Goal: Task Accomplishment & Management: Manage account settings

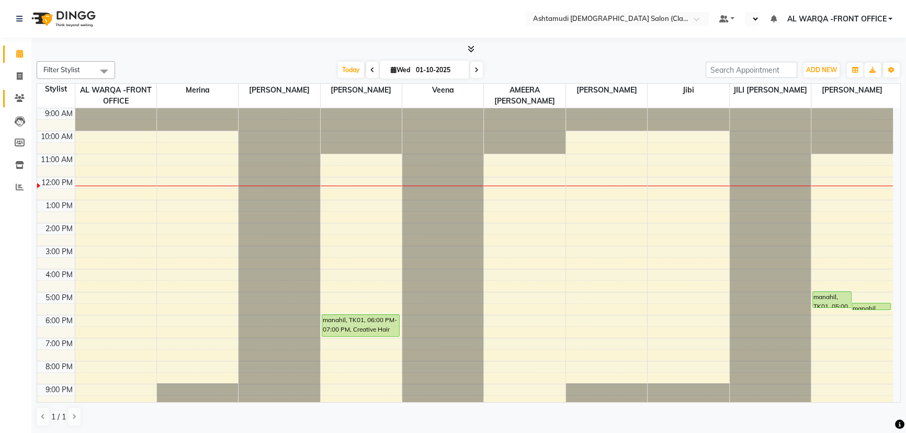
drag, startPoint x: 0, startPoint y: 0, endPoint x: 21, endPoint y: 102, distance: 104.2
click at [21, 102] on icon at bounding box center [20, 98] width 10 height 8
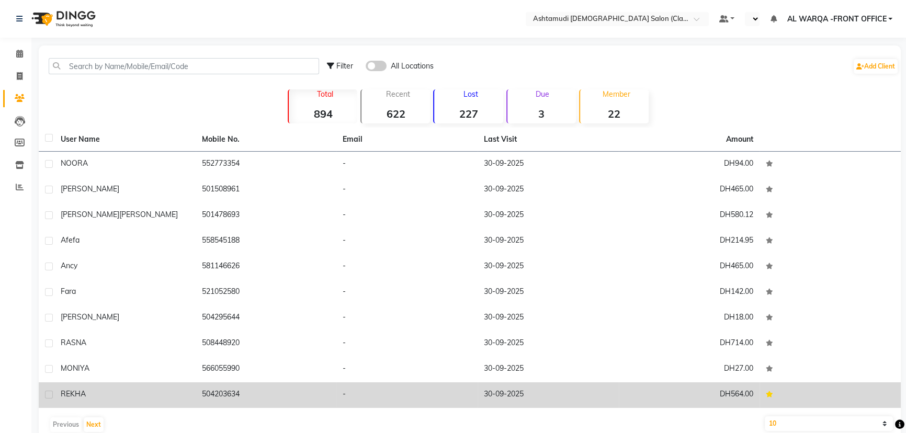
click at [111, 394] on div "REKHA" at bounding box center [125, 394] width 129 height 11
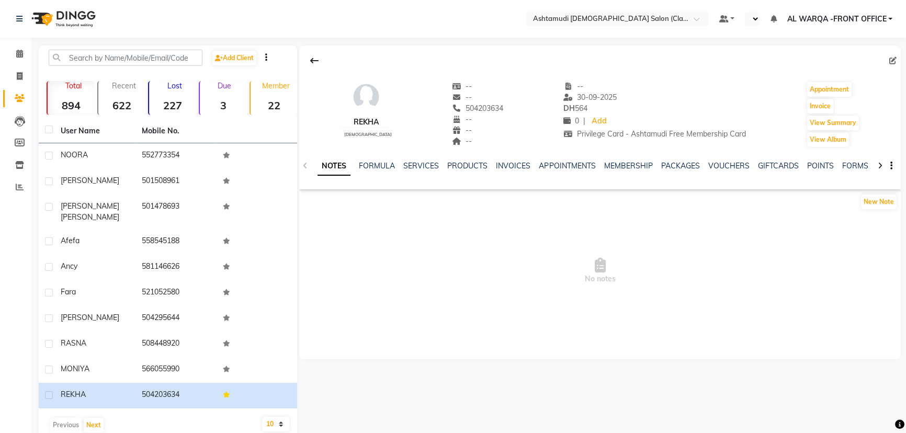
click at [413, 160] on div "NOTES FORMULA SERVICES PRODUCTS INVOICES APPOINTMENTS MEMBERSHIP PACKAGES VOUCH…" at bounding box center [600, 166] width 602 height 36
click at [420, 169] on link "SERVICES" at bounding box center [421, 165] width 36 height 9
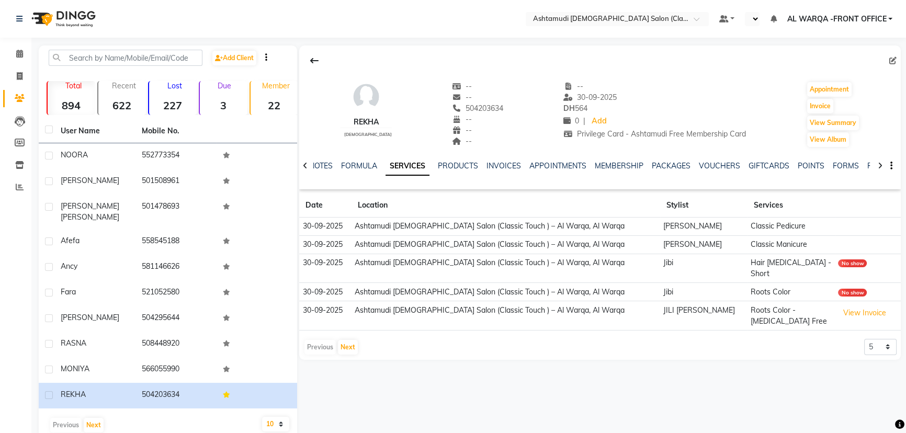
click at [551, 405] on div "REKHA [DEMOGRAPHIC_DATA] -- -- 504203634 -- -- -- -- [DATE] DH 564 0 | Add Priv…" at bounding box center [599, 242] width 604 height 392
click at [20, 54] on icon at bounding box center [19, 54] width 7 height 8
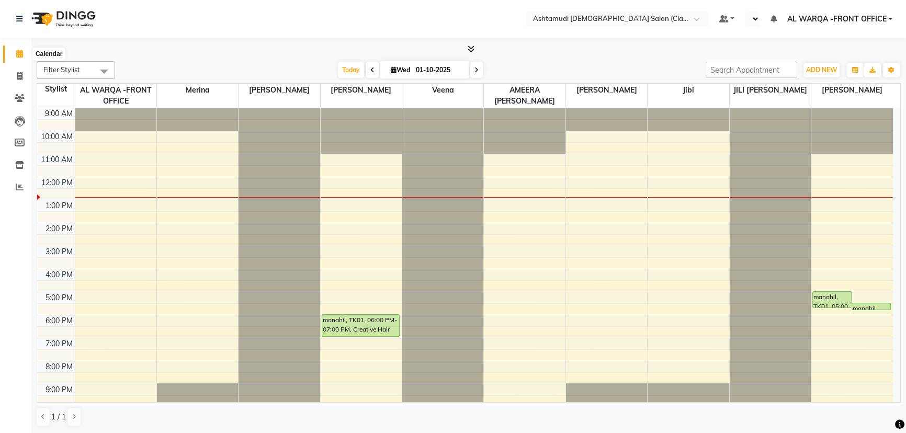
click at [25, 51] on span at bounding box center [19, 54] width 18 height 12
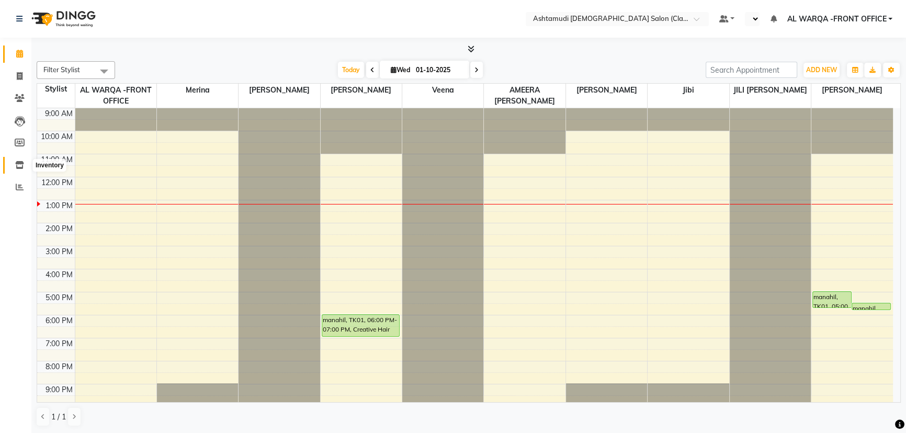
click at [15, 166] on icon at bounding box center [19, 165] width 9 height 8
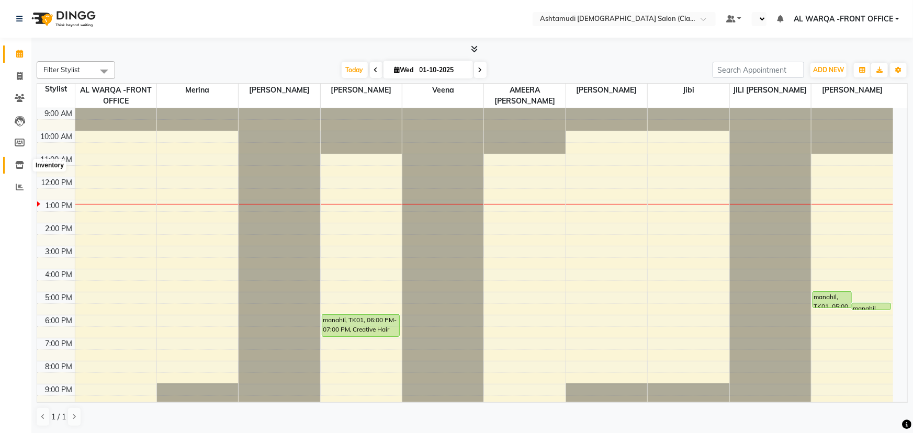
select select
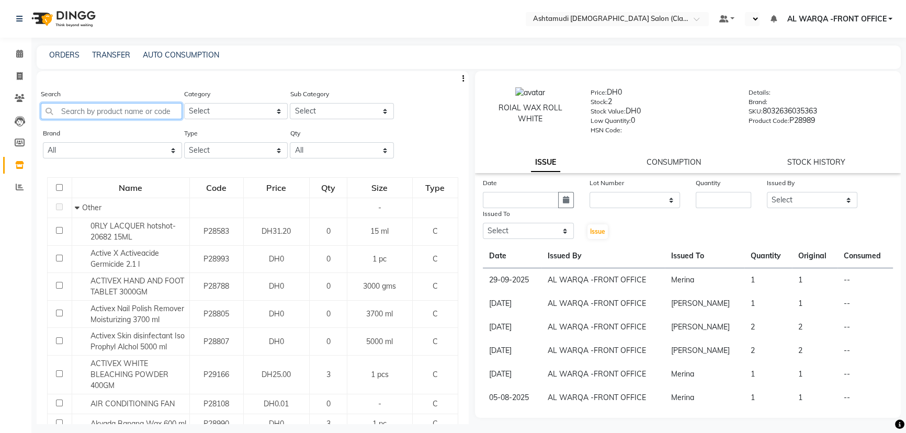
click at [151, 107] on input "text" at bounding box center [111, 111] width 141 height 16
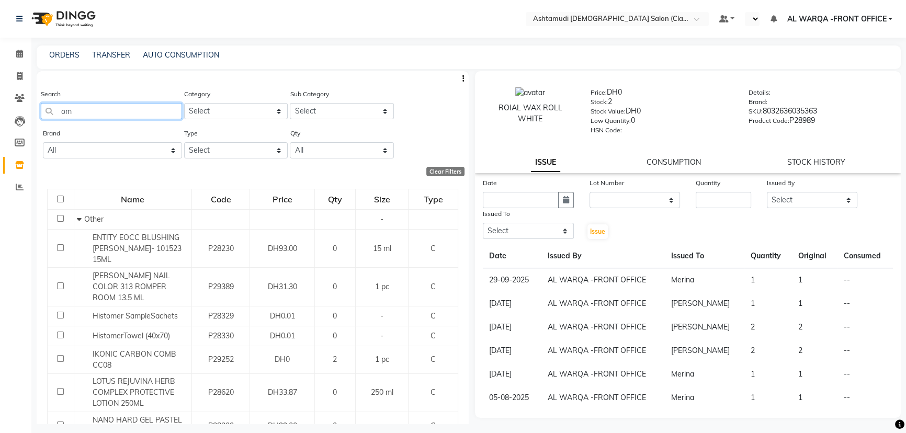
type input "o"
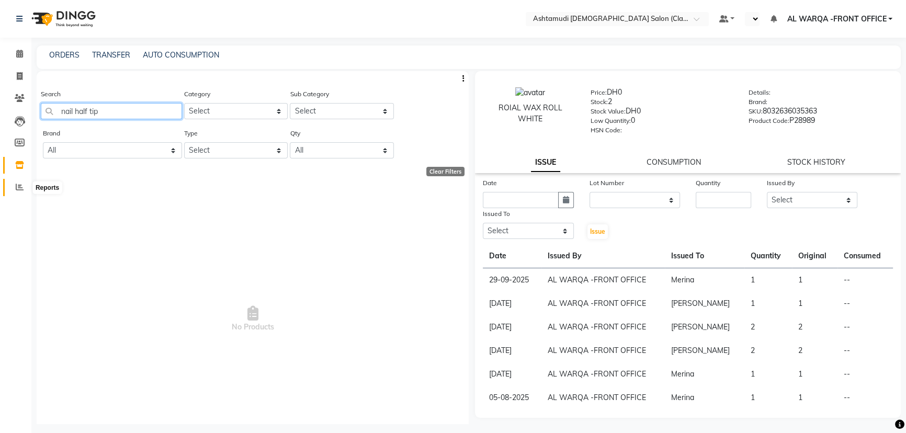
type input "nail half tip"
click at [15, 189] on span at bounding box center [19, 188] width 18 height 12
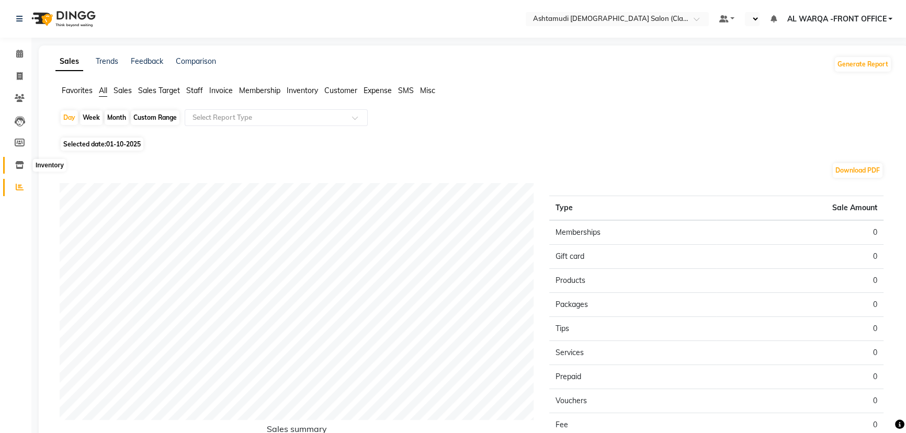
click at [16, 165] on icon at bounding box center [19, 165] width 9 height 8
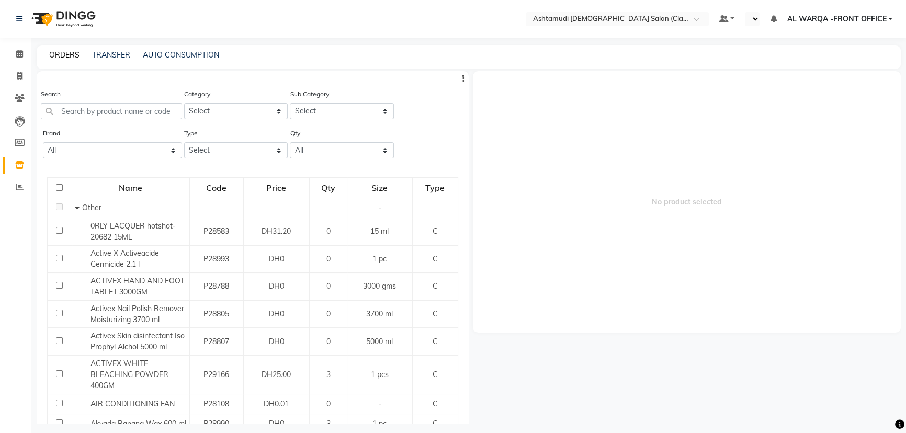
click at [75, 53] on link "ORDERS" at bounding box center [64, 54] width 30 height 9
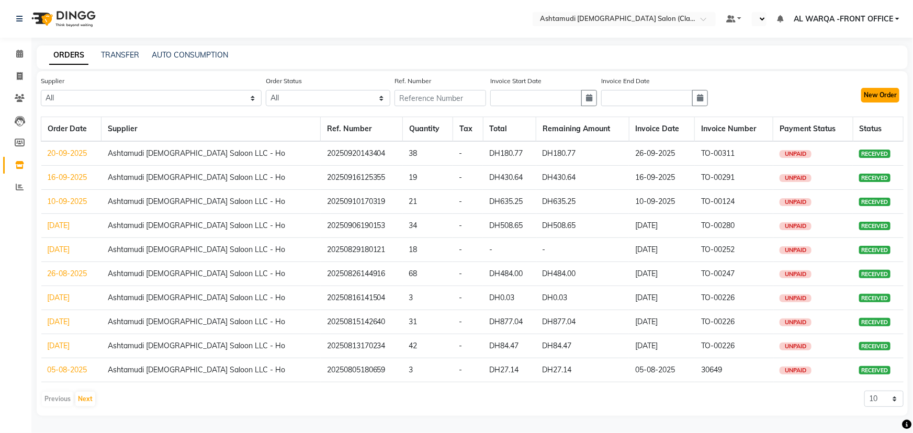
click at [878, 96] on button "New Order" at bounding box center [880, 95] width 38 height 15
select select "true"
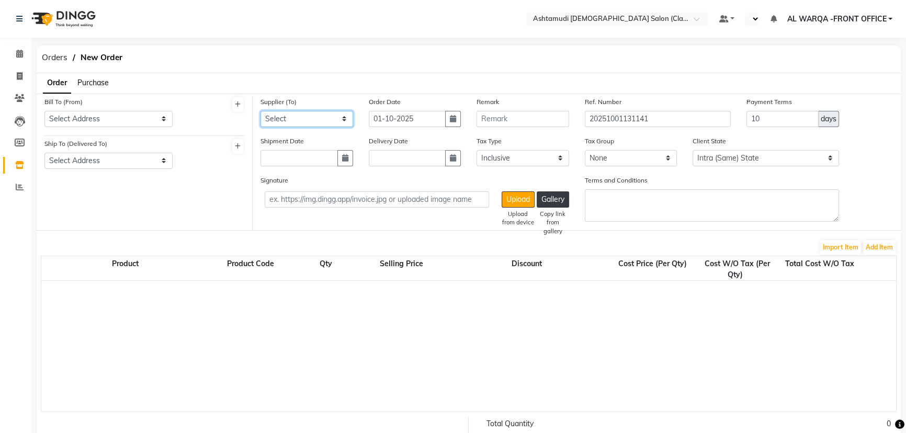
click at [289, 121] on select "Select Ashtamudi [DEMOGRAPHIC_DATA] Saloon LLC - Ho" at bounding box center [307, 119] width 93 height 16
select select "5159"
click at [261, 111] on select "Select Ashtamudi [DEMOGRAPHIC_DATA] Saloon LLC - Ho" at bounding box center [307, 119] width 93 height 16
click at [145, 120] on select "Select Address Ashtamudi [DEMOGRAPHIC_DATA] Saloon Al Warak" at bounding box center [108, 119] width 128 height 16
select select "1540"
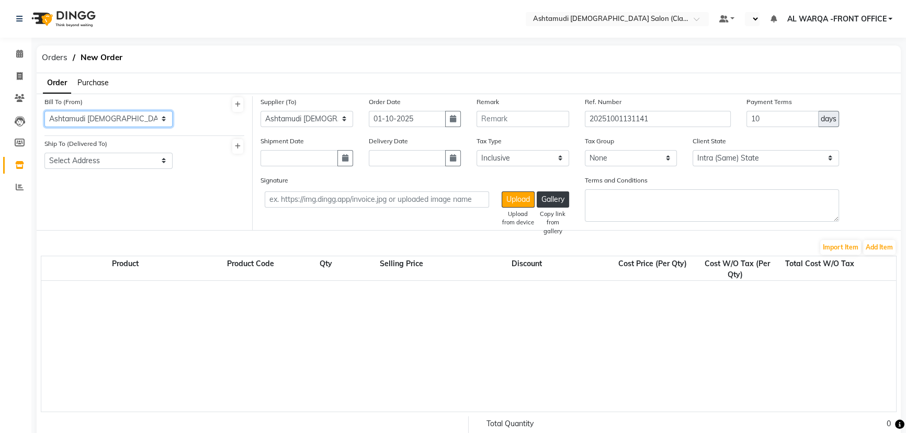
click at [44, 111] on select "Select Address Ashtamudi [DEMOGRAPHIC_DATA] Saloon Al Warak" at bounding box center [108, 119] width 128 height 16
click at [125, 162] on select "Select Address Ashtamudi [DEMOGRAPHIC_DATA] Saloon Al Warak" at bounding box center [108, 161] width 128 height 16
select select "1542"
click at [44, 153] on select "Select Address Ashtamudi [DEMOGRAPHIC_DATA] Saloon Al Warak" at bounding box center [108, 161] width 128 height 16
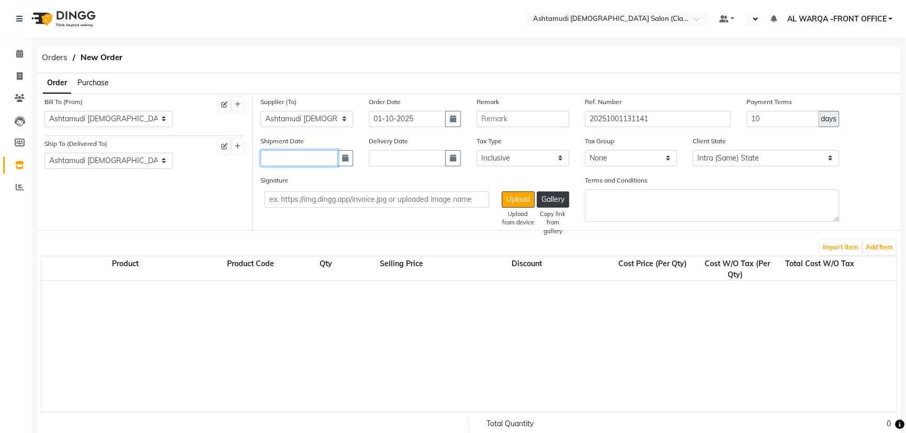
click at [294, 158] on input "text" at bounding box center [299, 158] width 77 height 16
select select "10"
select select "2025"
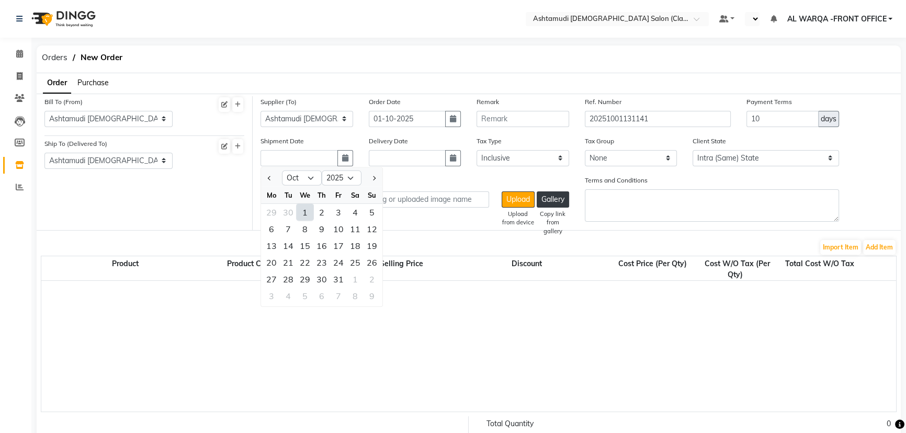
click at [306, 215] on div "1" at bounding box center [305, 212] width 17 height 17
type input "01-10-2025"
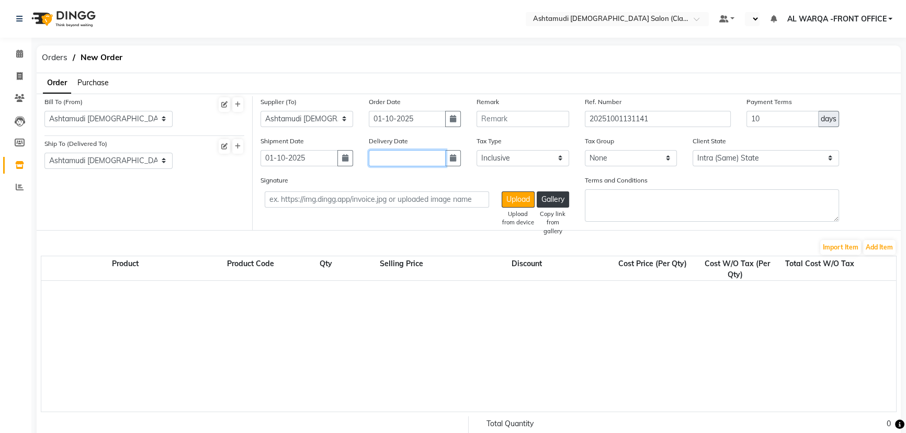
click at [389, 160] on input "text" at bounding box center [407, 158] width 77 height 16
select select "10"
select select "2025"
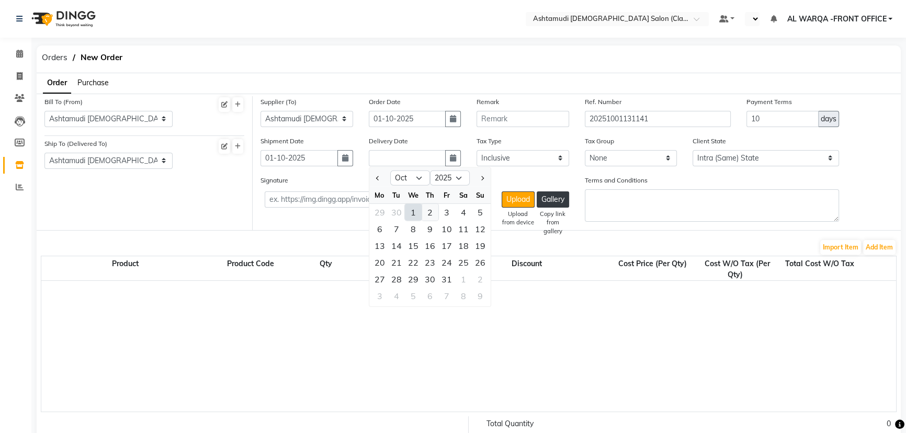
click at [423, 213] on div "2" at bounding box center [430, 212] width 17 height 17
type input "02-10-2025"
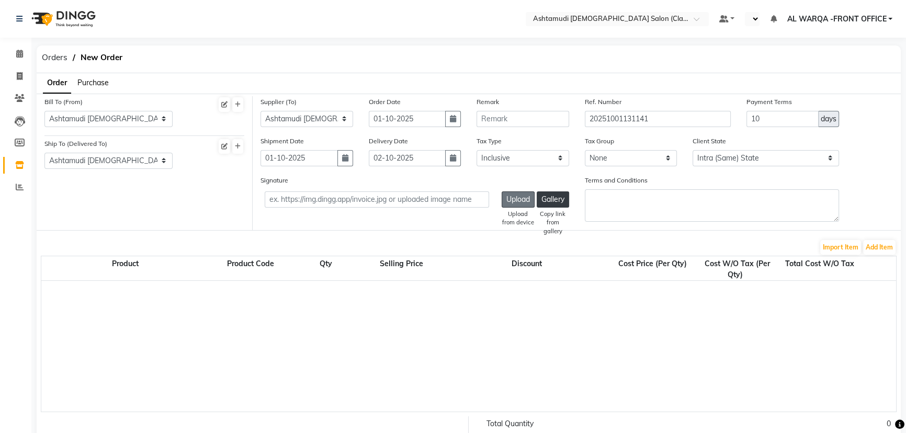
click at [513, 204] on button "Upload" at bounding box center [518, 200] width 33 height 16
click at [884, 244] on button "Add Item" at bounding box center [879, 247] width 32 height 15
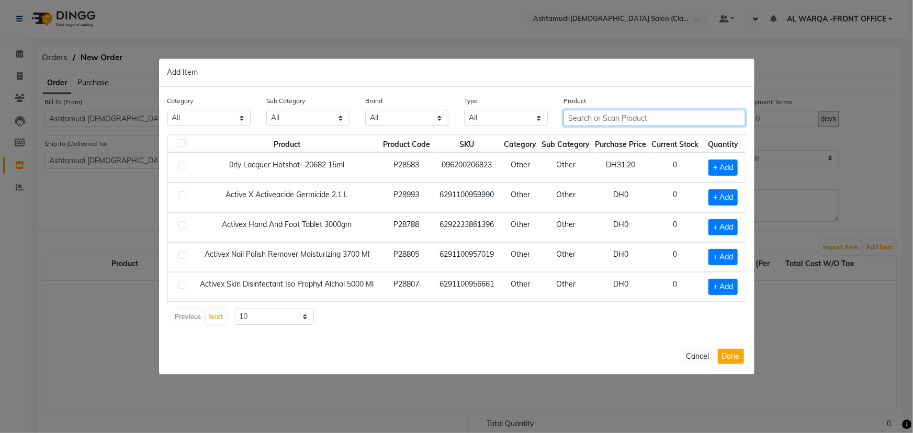
click at [591, 117] on input "text" at bounding box center [655, 118] width 183 height 16
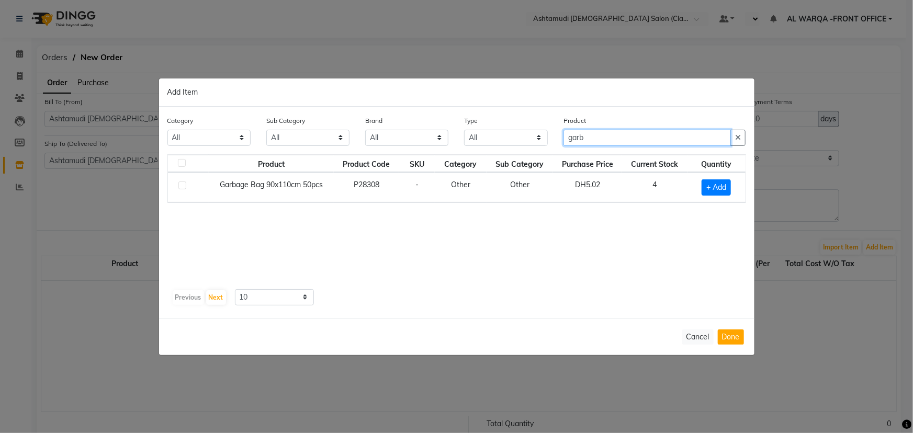
type input "garb"
click at [656, 276] on div "Product Product Code SKU Category Sub Category Purchase Price Current Stock Qua…" at bounding box center [456, 219] width 579 height 131
drag, startPoint x: 435, startPoint y: 395, endPoint x: 353, endPoint y: 371, distance: 85.1
click at [407, 385] on ngb-modal-window "Add Item Category All Hair Skin Makeup Personal Care Appliances [PERSON_NAME] W…" at bounding box center [456, 216] width 913 height 433
click at [181, 186] on label at bounding box center [182, 186] width 8 height 8
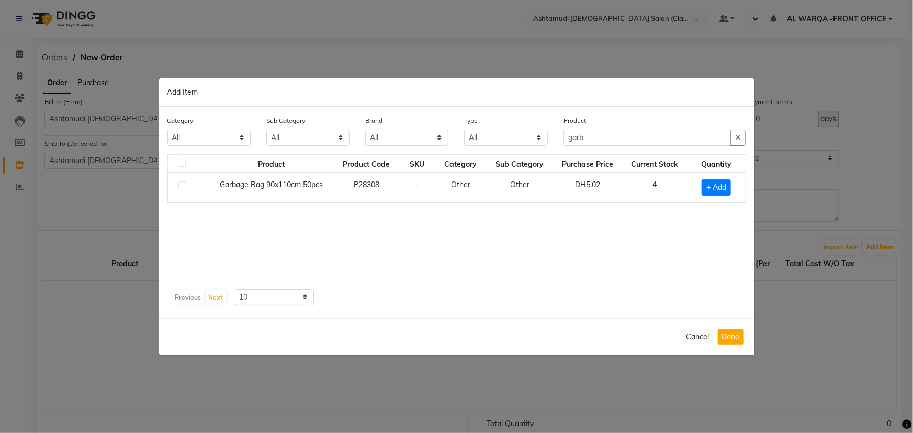
click at [181, 186] on input "checkbox" at bounding box center [181, 186] width 7 height 7
checkbox input "true"
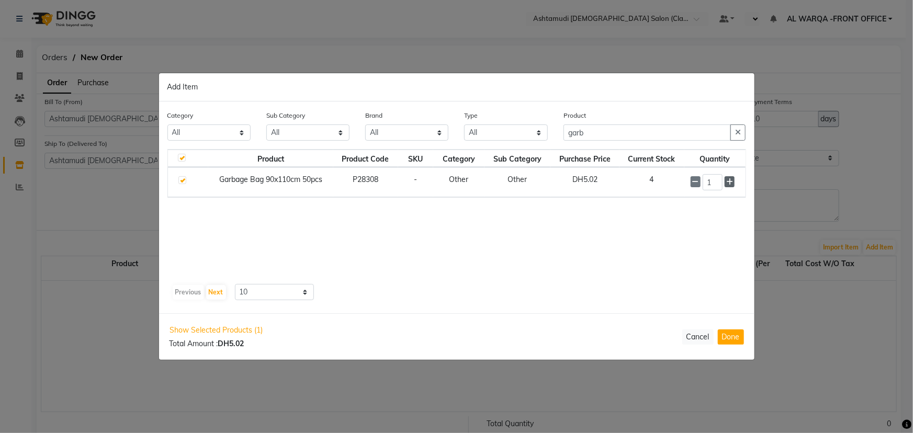
click at [731, 182] on icon at bounding box center [729, 181] width 7 height 7
click at [731, 182] on icon at bounding box center [729, 182] width 7 height 7
type input "5"
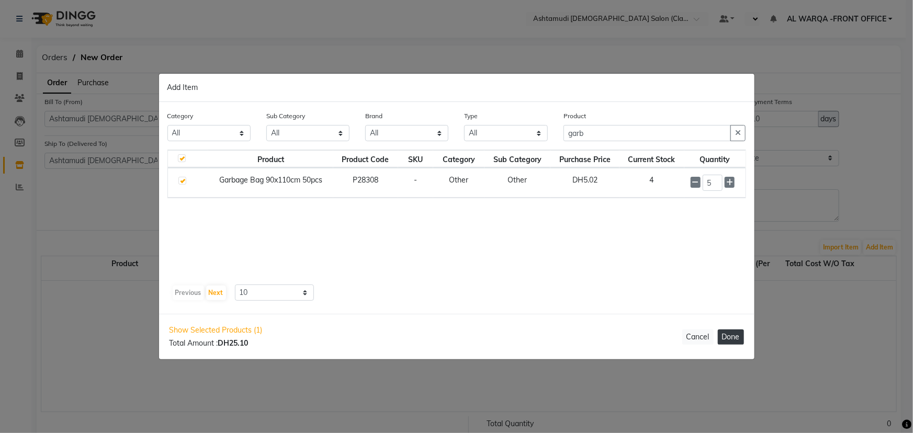
click at [729, 335] on button "Done" at bounding box center [731, 337] width 26 height 15
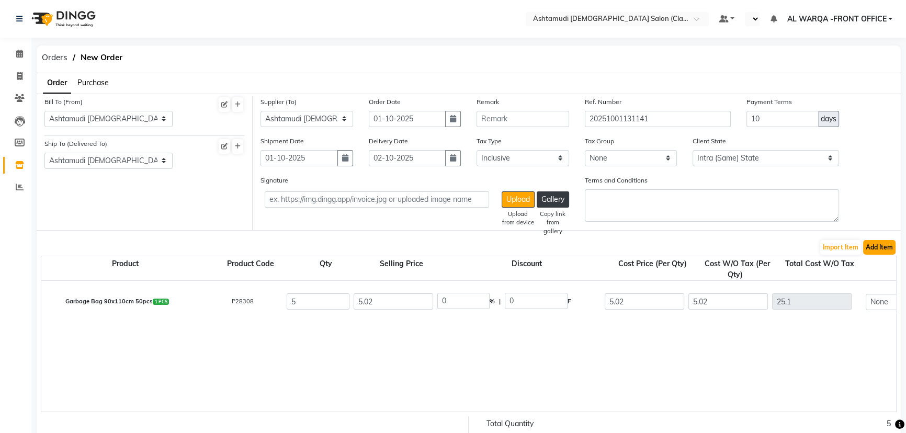
click at [879, 246] on button "Add Item" at bounding box center [879, 247] width 32 height 15
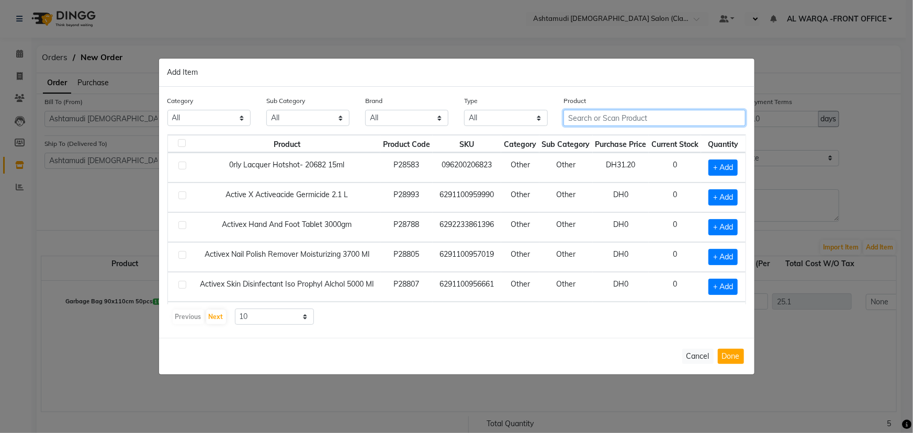
click at [591, 119] on input "text" at bounding box center [655, 118] width 183 height 16
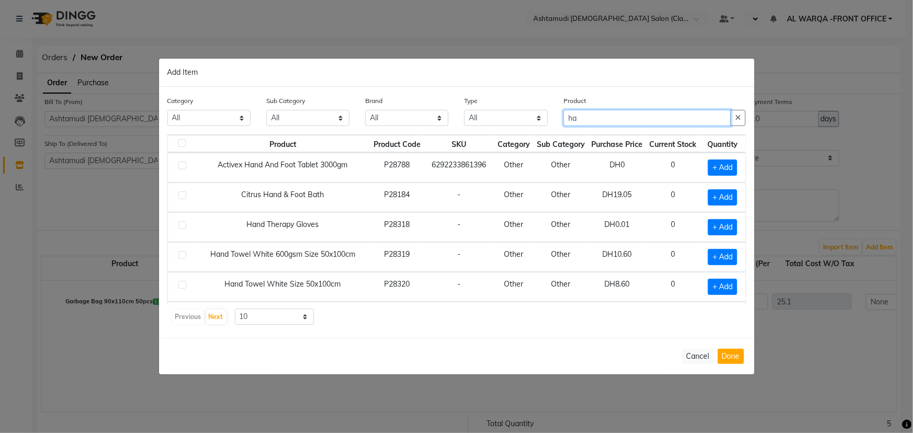
type input "h"
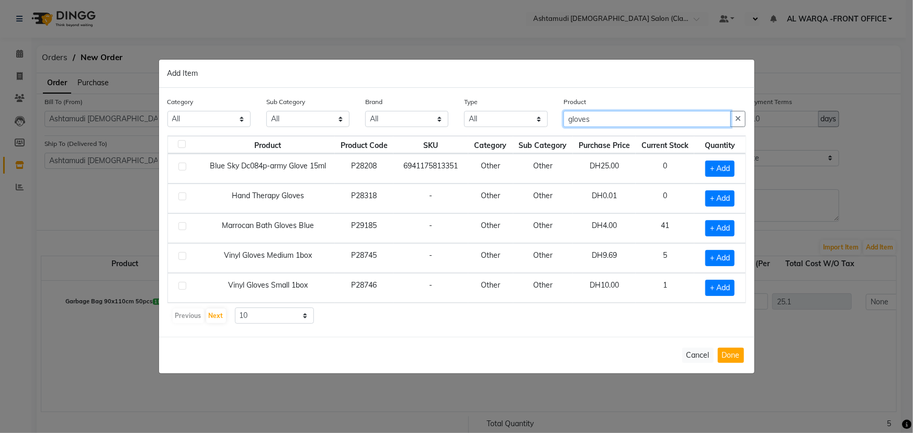
type input "gloves"
click at [178, 255] on label at bounding box center [182, 256] width 8 height 8
click at [178, 255] on input "checkbox" at bounding box center [181, 256] width 7 height 7
checkbox input "true"
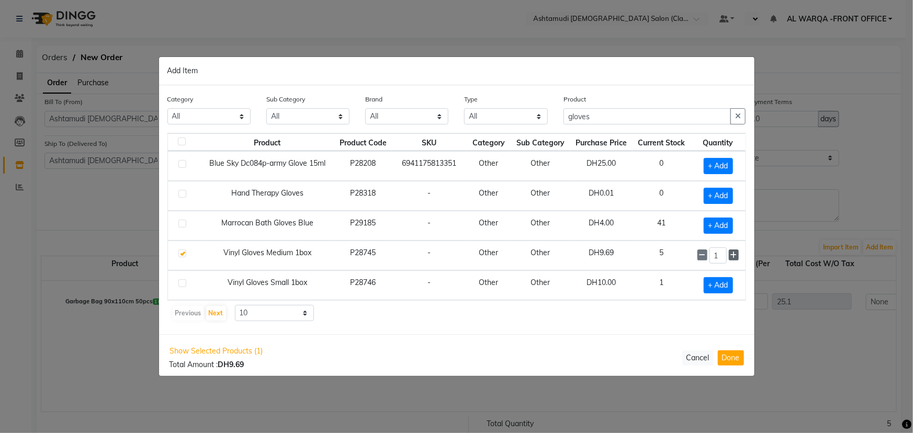
click at [734, 250] on span at bounding box center [734, 255] width 10 height 11
type input "3"
click at [734, 356] on button "Done" at bounding box center [731, 357] width 26 height 15
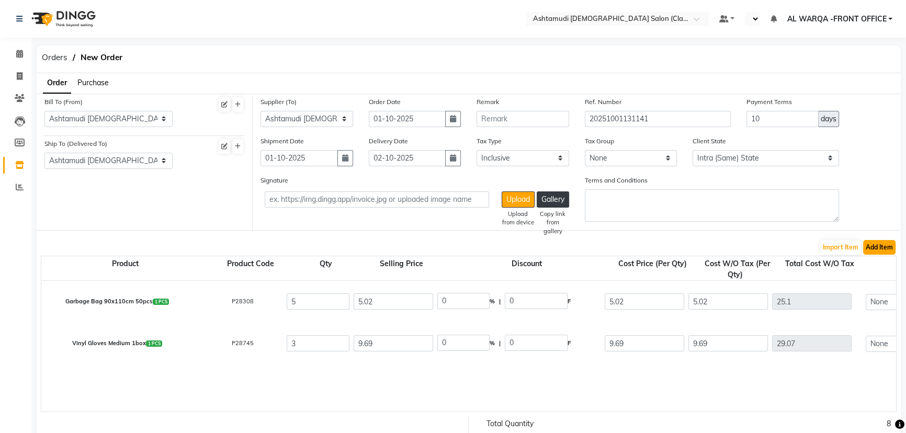
click at [879, 244] on button "Add Item" at bounding box center [879, 247] width 32 height 15
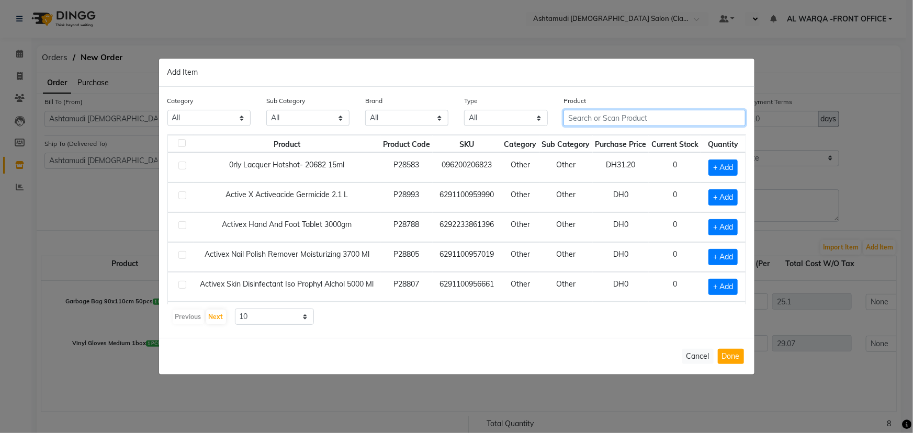
click at [611, 120] on input "text" at bounding box center [655, 118] width 183 height 16
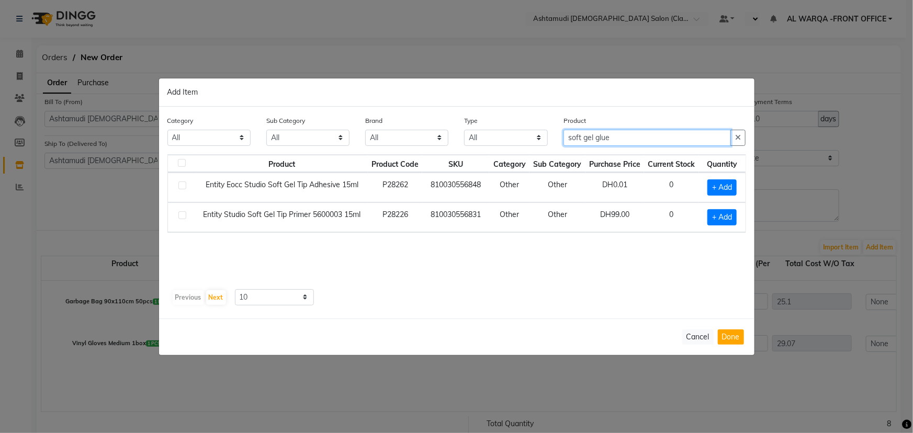
type input "soft gel glue"
click at [185, 216] on label at bounding box center [182, 215] width 8 height 8
click at [185, 216] on input "checkbox" at bounding box center [181, 215] width 7 height 7
checkbox input "true"
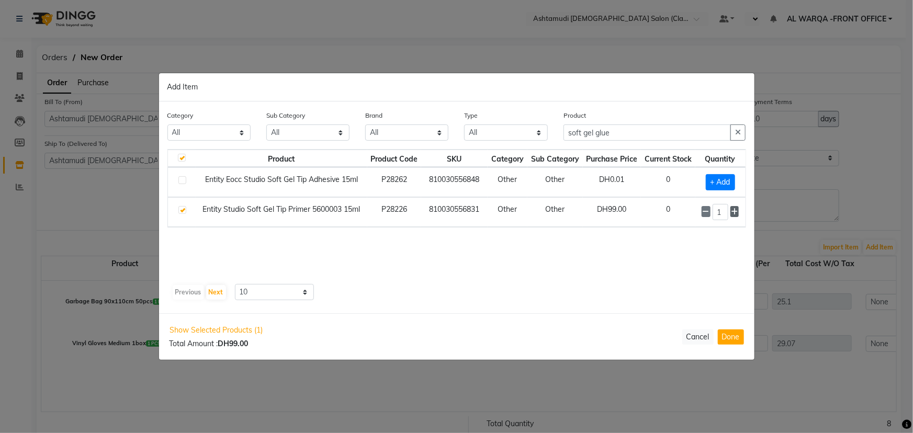
click at [735, 213] on icon at bounding box center [735, 211] width 7 height 7
click at [706, 209] on icon at bounding box center [706, 212] width 7 height 7
type input "2"
click at [736, 331] on button "Done" at bounding box center [731, 337] width 26 height 15
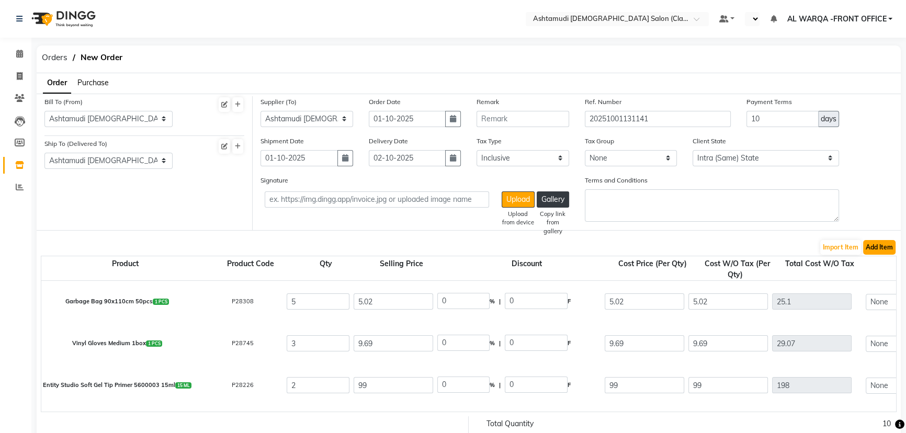
click at [879, 245] on button "Add Item" at bounding box center [879, 247] width 32 height 15
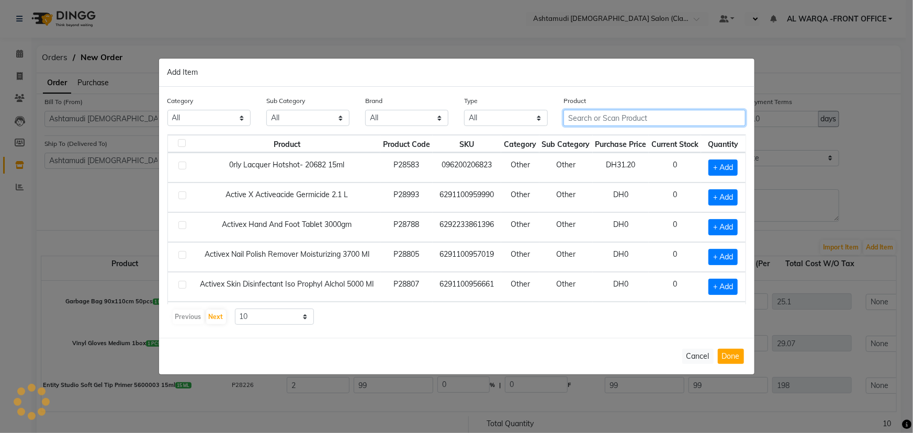
click at [645, 115] on input "text" at bounding box center [655, 118] width 183 height 16
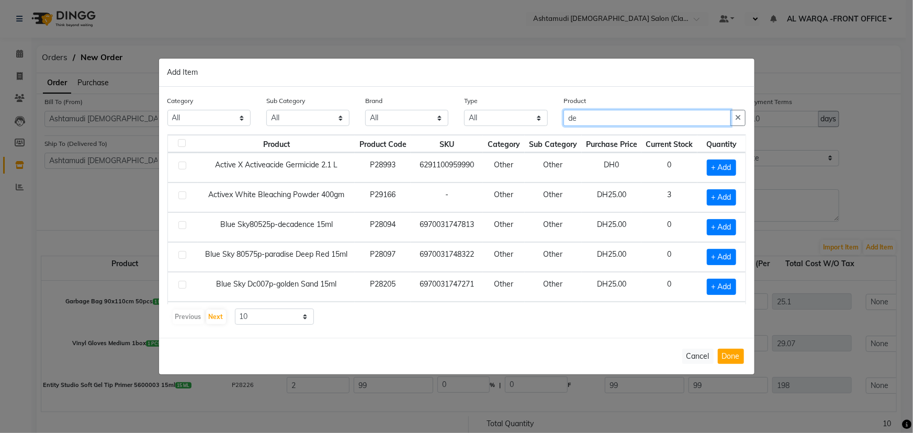
type input "d"
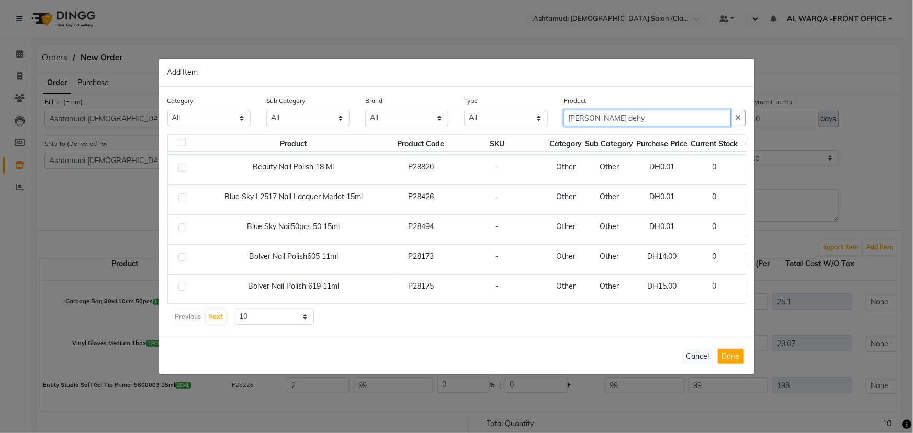
scroll to position [152, 0]
type input "n"
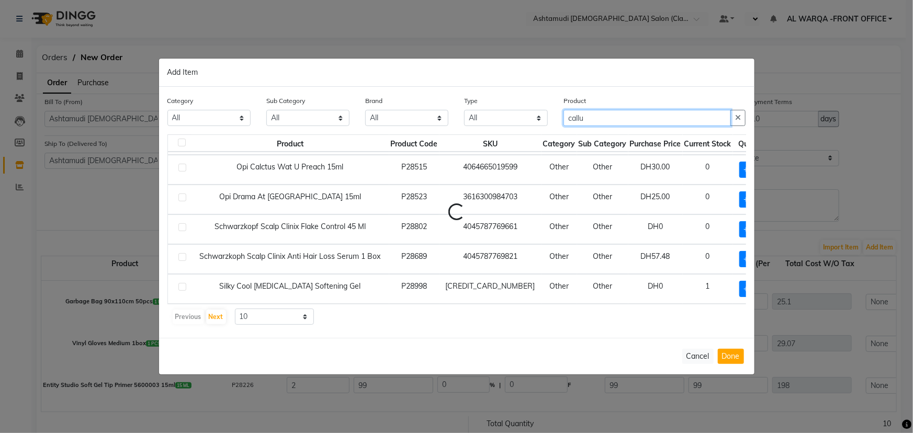
scroll to position [0, 0]
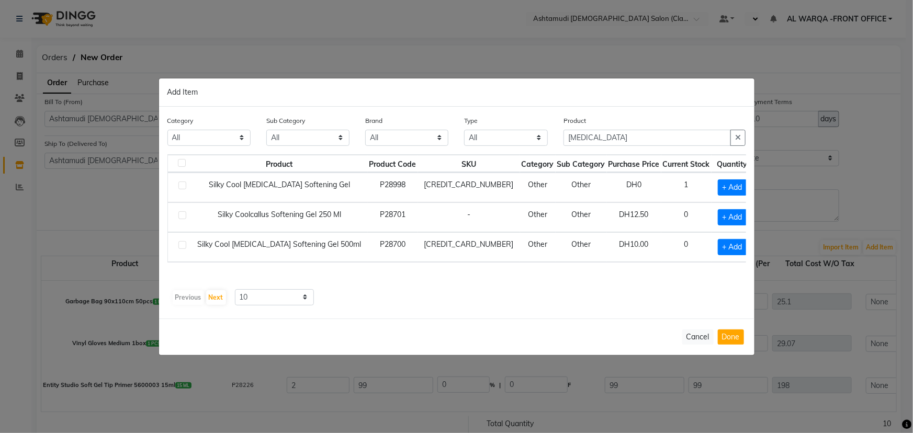
drag, startPoint x: 655, startPoint y: 215, endPoint x: 188, endPoint y: 181, distance: 468.0
click at [188, 181] on td at bounding box center [180, 188] width 24 height 30
drag, startPoint x: 179, startPoint y: 181, endPoint x: 412, endPoint y: 282, distance: 254.1
click at [412, 282] on div "Product Product Code SKU Category Sub Category Purchase Price Current Stock Qua…" at bounding box center [456, 219] width 579 height 131
click at [109, 210] on ngb-modal-window "Add Item Category All Hair Skin Makeup Personal Care Appliances [PERSON_NAME] W…" at bounding box center [456, 216] width 913 height 433
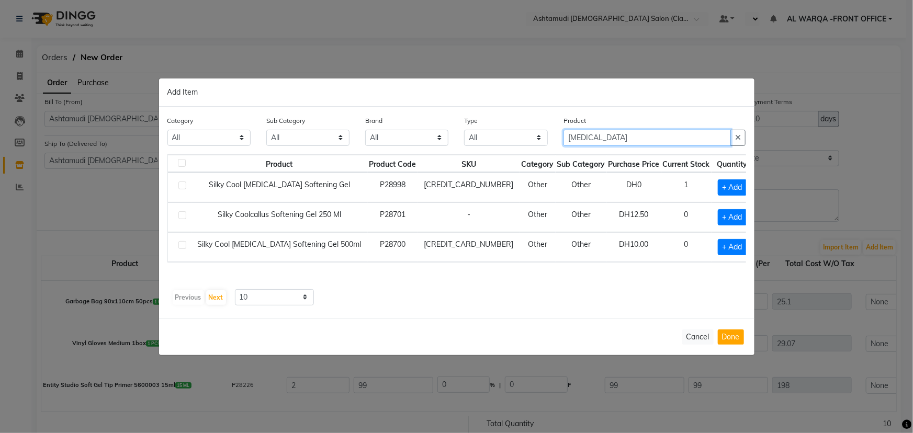
click at [674, 138] on input "[MEDICAL_DATA]" at bounding box center [648, 138] width 168 height 16
type input "c"
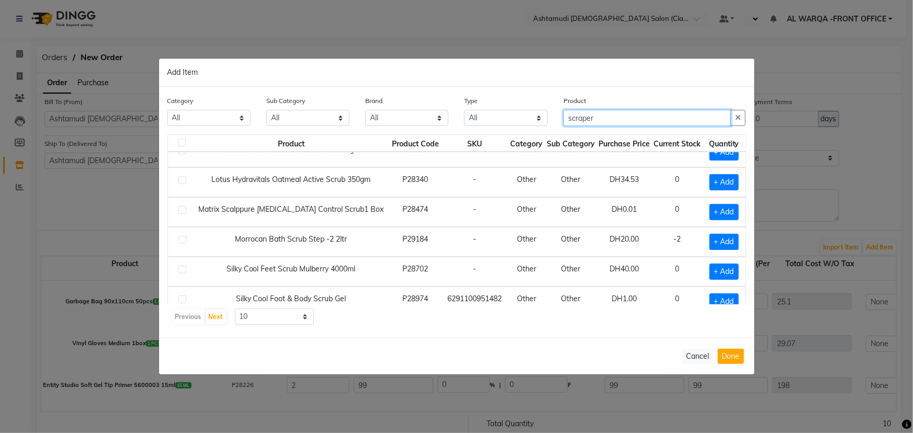
scroll to position [85, 0]
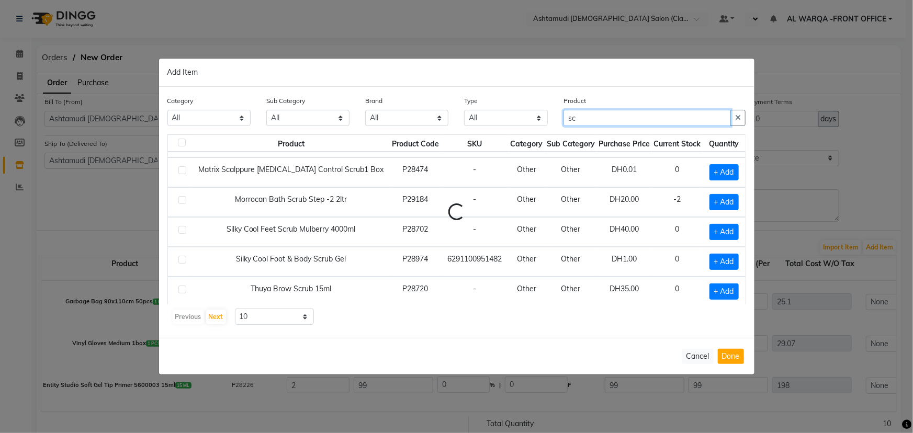
type input "s"
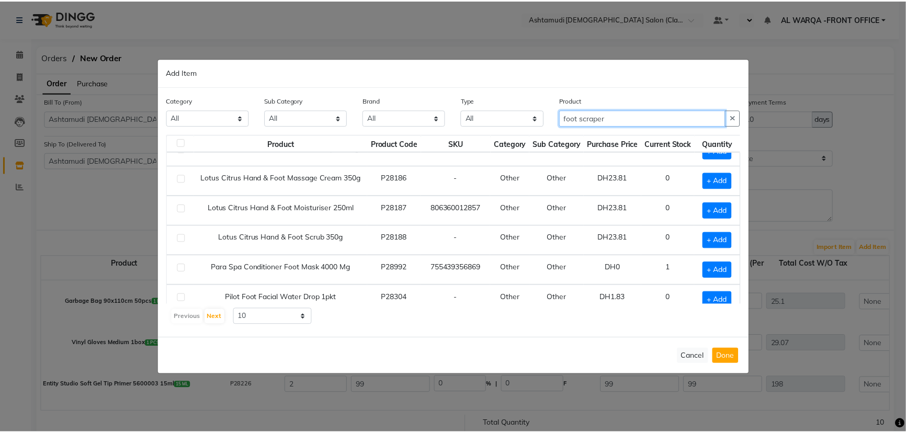
scroll to position [144, 0]
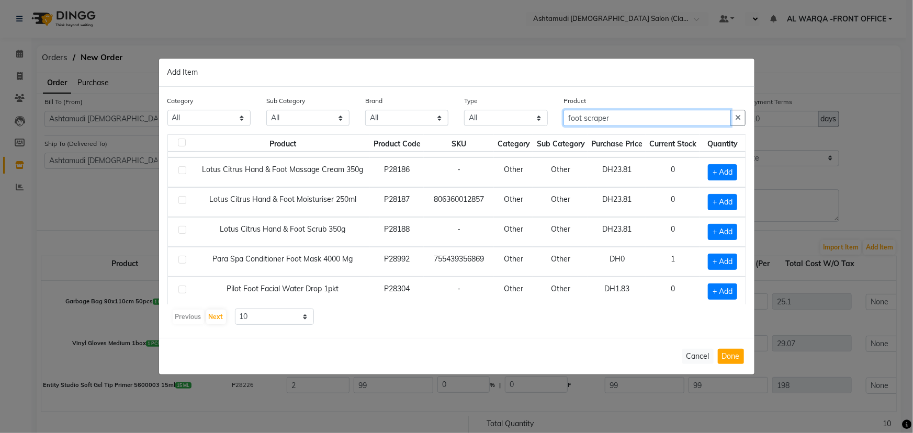
type input "foot scraper"
click at [518, 413] on ngb-modal-window "Add Item Category All Hair Skin Makeup Personal Care Appliances [PERSON_NAME] W…" at bounding box center [456, 216] width 913 height 433
click at [701, 360] on button "Cancel" at bounding box center [697, 356] width 31 height 15
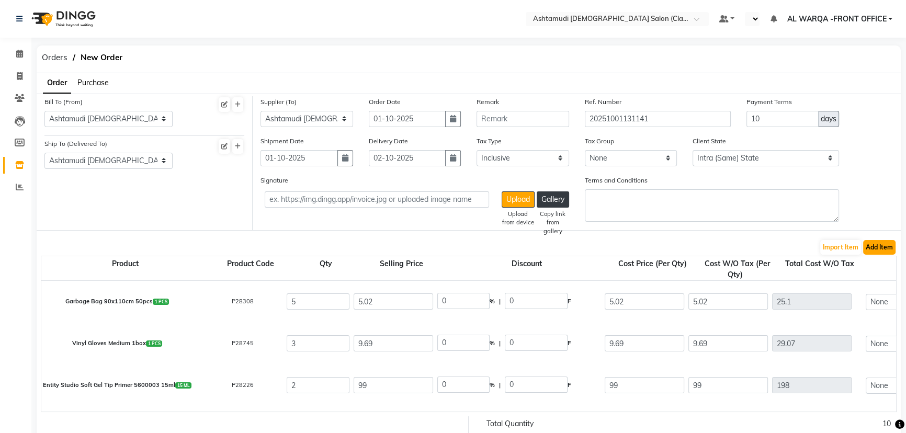
click at [876, 248] on button "Add Item" at bounding box center [879, 247] width 32 height 15
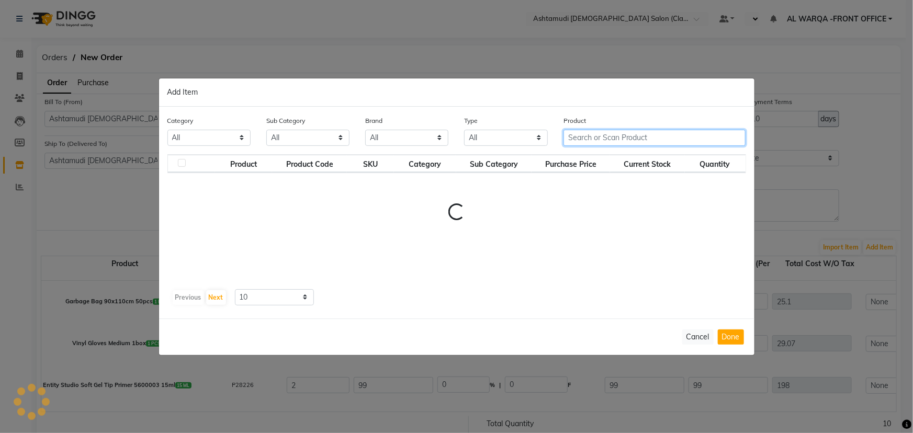
click at [650, 139] on input "text" at bounding box center [655, 138] width 183 height 16
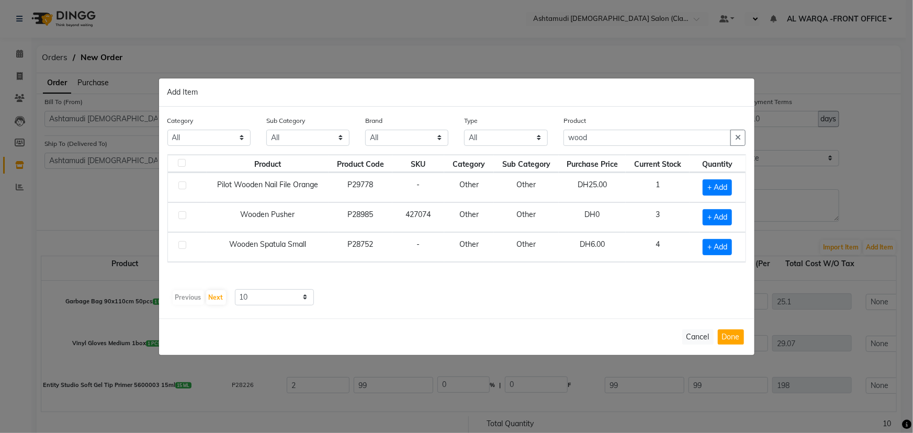
click at [863, 284] on ngb-modal-window "Add Item Category All Hair Skin Makeup Personal Care Appliances [PERSON_NAME] W…" at bounding box center [456, 216] width 913 height 433
click at [837, 193] on ngb-modal-window "Add Item Category All Hair Skin Makeup Personal Care Appliances [PERSON_NAME] W…" at bounding box center [456, 216] width 913 height 433
click at [677, 139] on input "wood" at bounding box center [648, 138] width 168 height 16
type input "w"
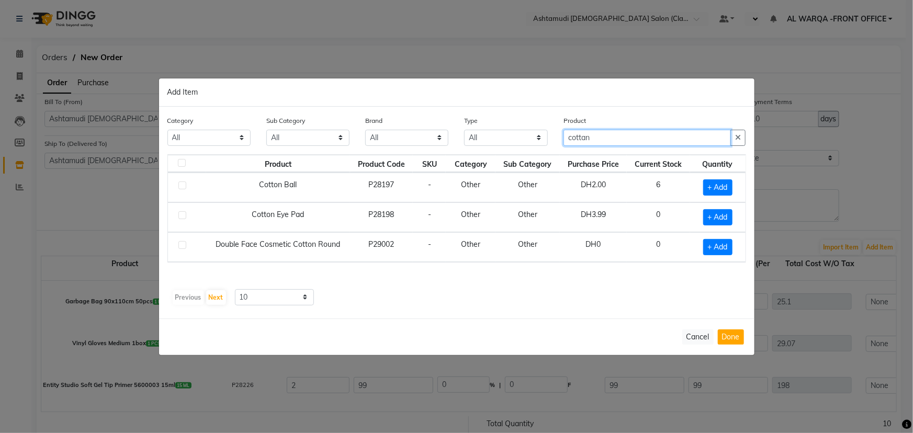
type input "cottan"
click at [183, 216] on label at bounding box center [182, 215] width 8 height 8
click at [183, 216] on input "checkbox" at bounding box center [181, 215] width 7 height 7
checkbox input "true"
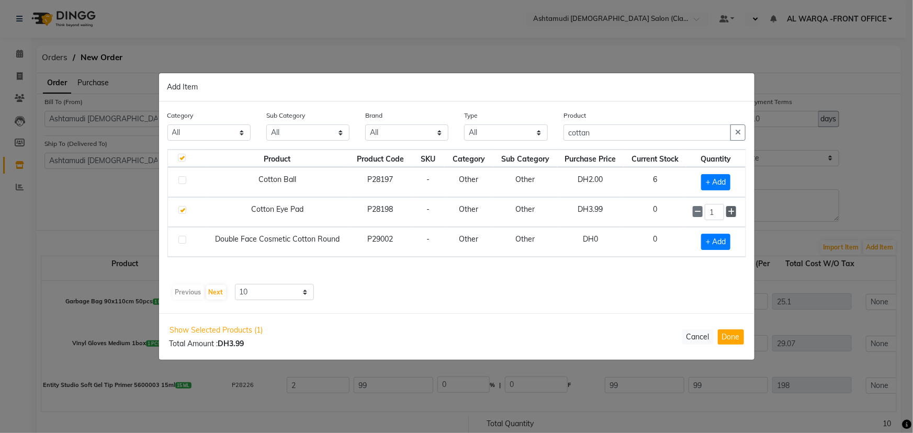
click at [735, 215] on span at bounding box center [731, 211] width 10 height 11
click at [734, 215] on span at bounding box center [731, 211] width 10 height 11
click at [734, 215] on icon at bounding box center [731, 212] width 7 height 7
type input "4"
click at [725, 340] on button "Done" at bounding box center [731, 337] width 26 height 15
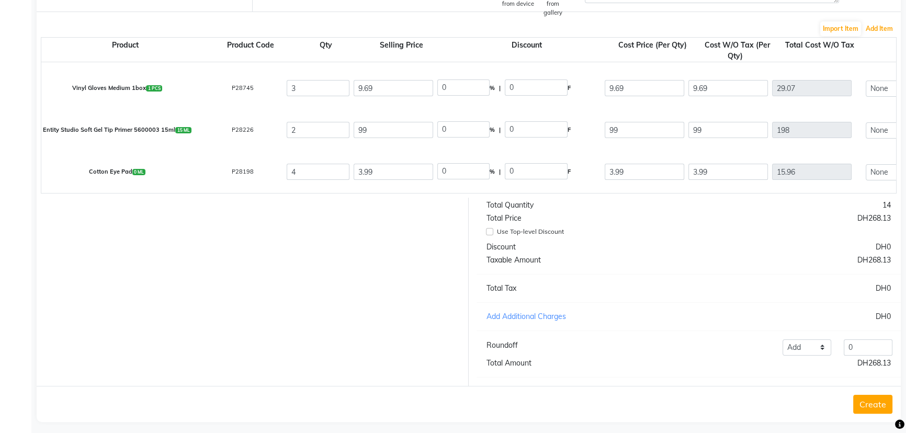
scroll to position [232, 0]
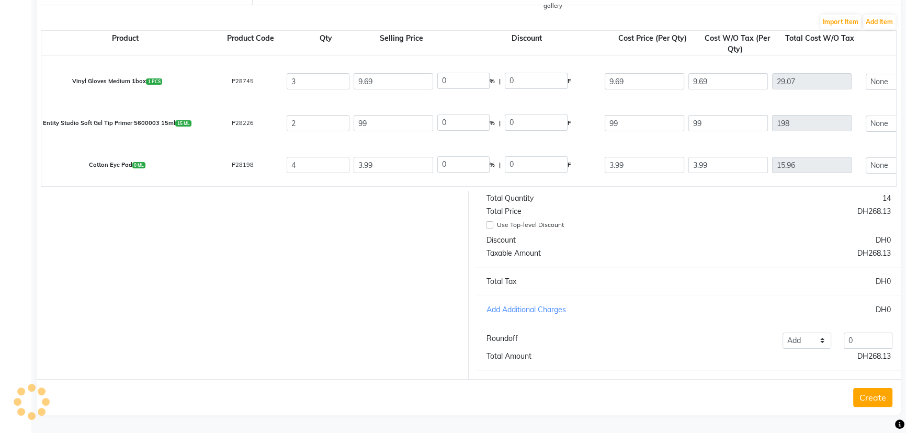
click at [876, 392] on button "Create" at bounding box center [873, 397] width 39 height 19
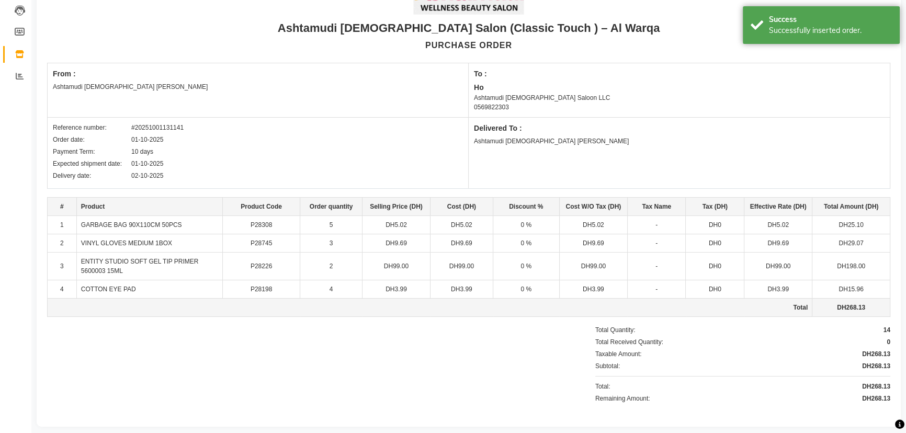
scroll to position [121, 0]
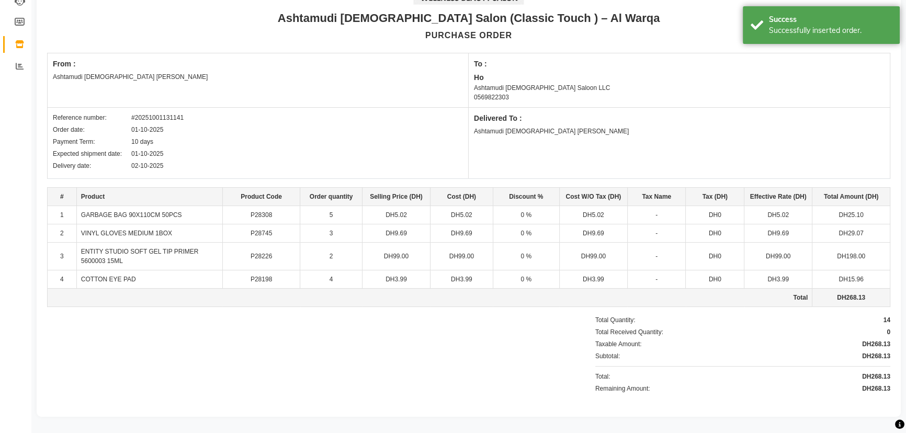
drag, startPoint x: 127, startPoint y: 115, endPoint x: 183, endPoint y: 117, distance: 56.1
click at [183, 117] on div "Reference number: #20251001131141" at bounding box center [258, 117] width 410 height 9
copy div "#20251001131141"
